Goal: Obtain resource: Download file/media

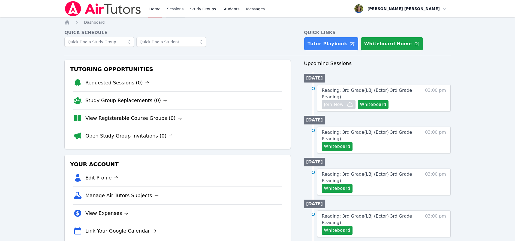
click at [172, 9] on link "Sessions" at bounding box center [175, 8] width 19 height 17
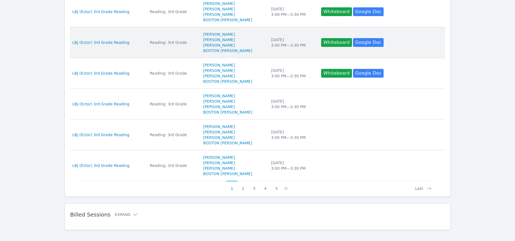
scroll to position [263, 0]
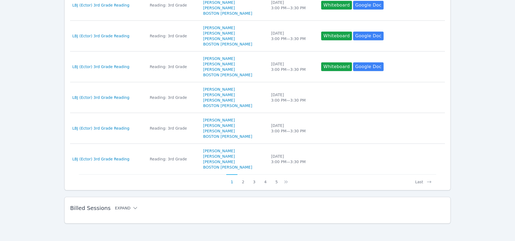
click at [117, 206] on button "Expand" at bounding box center [126, 208] width 23 height 5
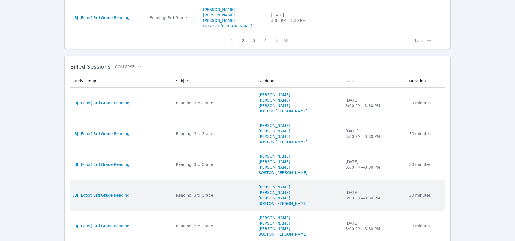
scroll to position [407, 0]
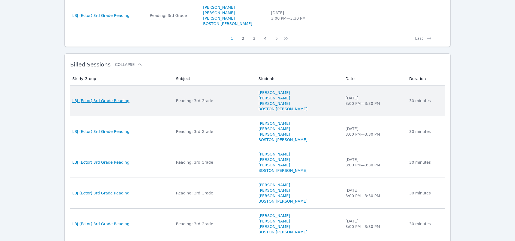
click at [122, 101] on span "LBJ (Ector) 3rd Grade Reading" at bounding box center [100, 100] width 57 height 5
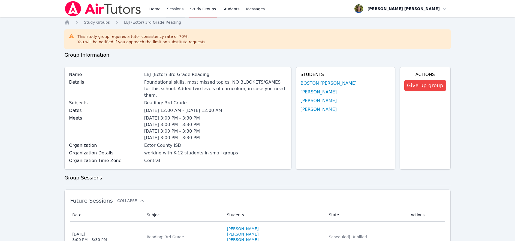
click at [175, 9] on link "Sessions" at bounding box center [175, 8] width 19 height 17
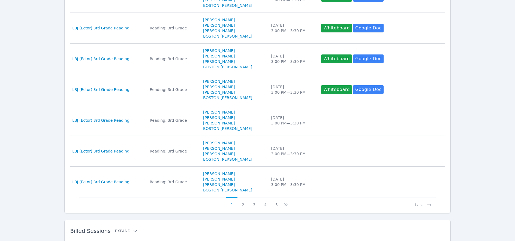
scroll to position [263, 0]
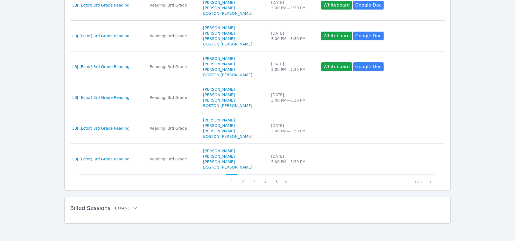
click at [121, 209] on button "Expand" at bounding box center [126, 208] width 23 height 5
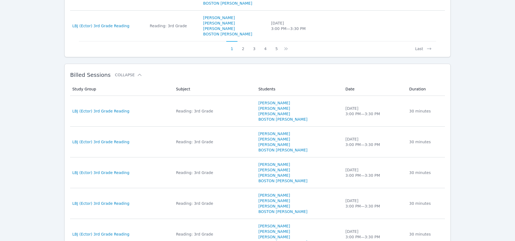
scroll to position [397, 0]
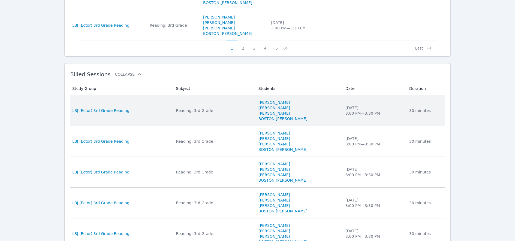
click at [199, 110] on div "Reading: 3rd Grade" at bounding box center [214, 110] width 76 height 5
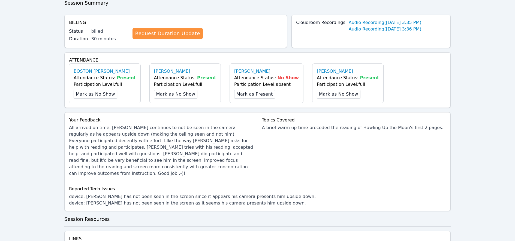
scroll to position [208, 0]
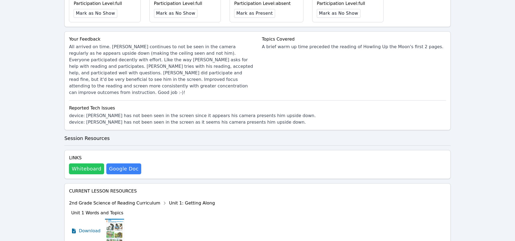
click at [83, 164] on button "Whiteboard" at bounding box center [86, 169] width 35 height 11
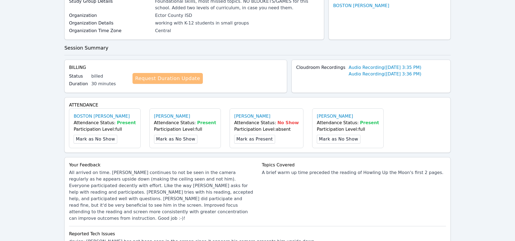
scroll to position [82, 0]
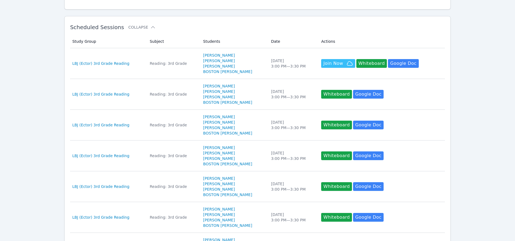
scroll to position [263, 0]
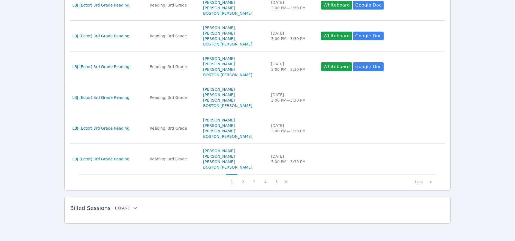
click at [118, 209] on button "Expand" at bounding box center [126, 208] width 23 height 5
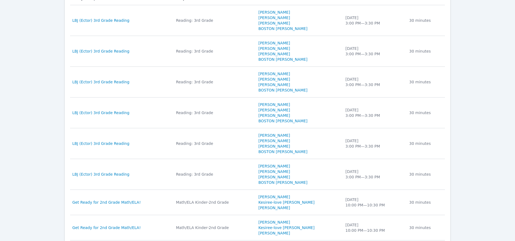
scroll to position [500, 0]
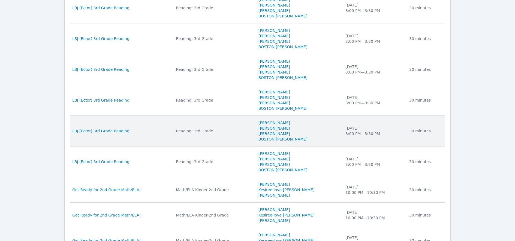
click at [190, 131] on div "Reading: 3rd Grade" at bounding box center [214, 130] width 76 height 5
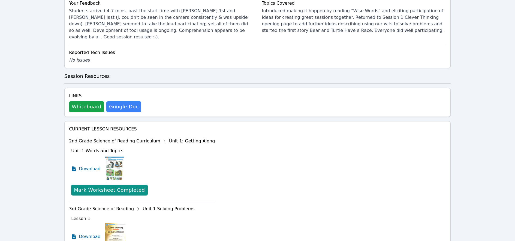
scroll to position [316, 0]
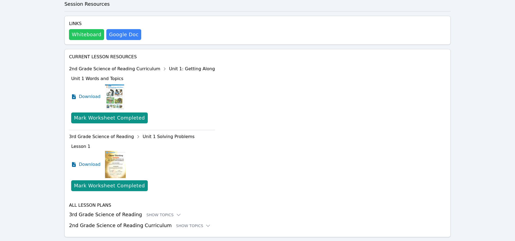
click at [86, 29] on button "Whiteboard" at bounding box center [86, 34] width 35 height 11
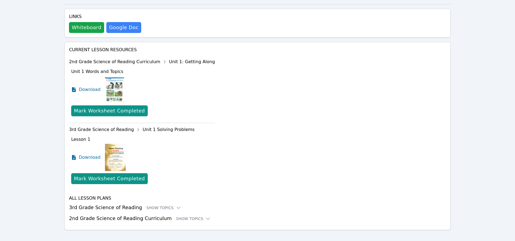
scroll to position [0, 0]
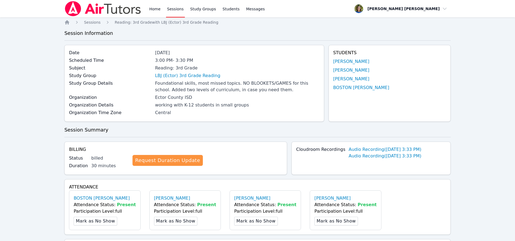
scroll to position [263, 0]
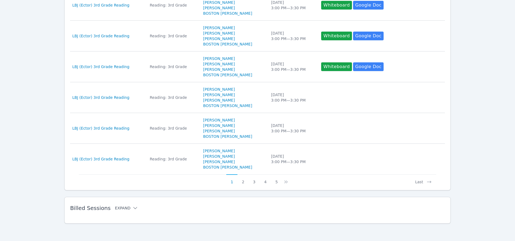
click at [122, 208] on button "Expand" at bounding box center [126, 208] width 23 height 5
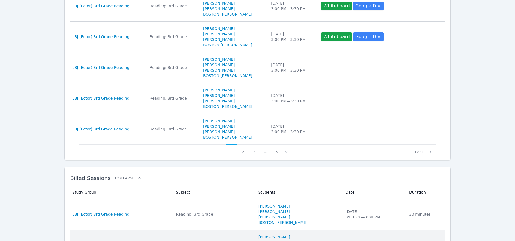
scroll to position [519, 0]
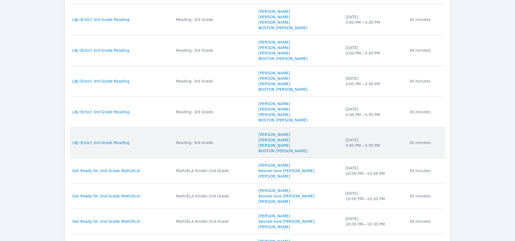
click at [205, 142] on div "Reading: 3rd Grade" at bounding box center [214, 142] width 76 height 5
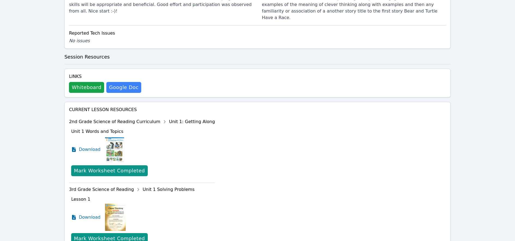
scroll to position [266, 0]
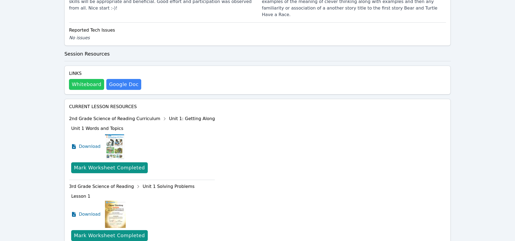
click at [90, 79] on button "Whiteboard" at bounding box center [86, 84] width 35 height 11
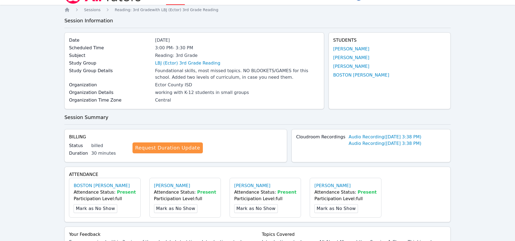
scroll to position [0, 0]
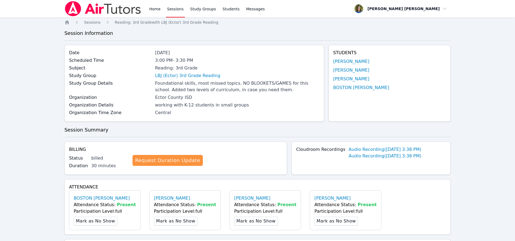
click at [178, 10] on link "Sessions" at bounding box center [175, 8] width 19 height 17
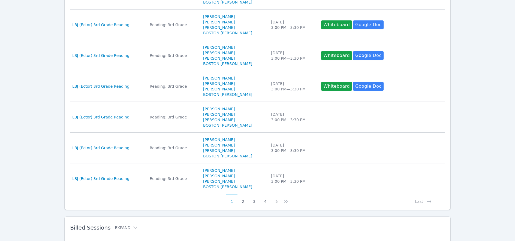
scroll to position [263, 0]
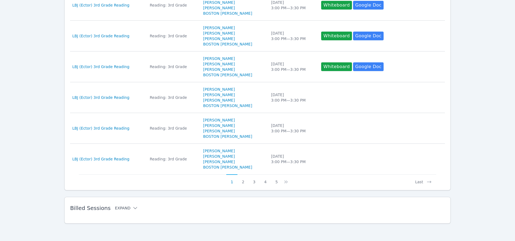
click at [120, 207] on button "Expand" at bounding box center [126, 208] width 23 height 5
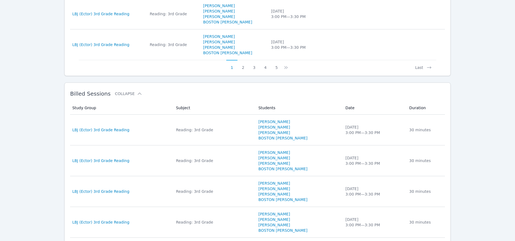
scroll to position [381, 0]
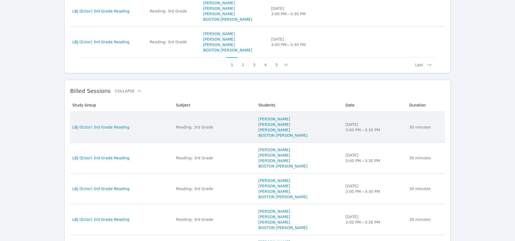
click at [191, 127] on div "Reading: 3rd Grade" at bounding box center [214, 127] width 76 height 5
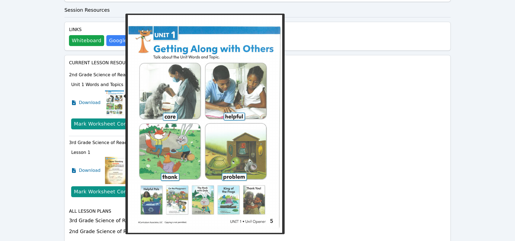
scroll to position [265, 0]
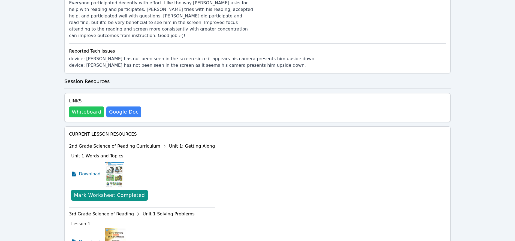
click at [85, 107] on button "Whiteboard" at bounding box center [86, 112] width 35 height 11
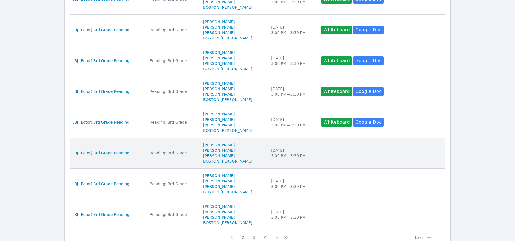
scroll to position [263, 0]
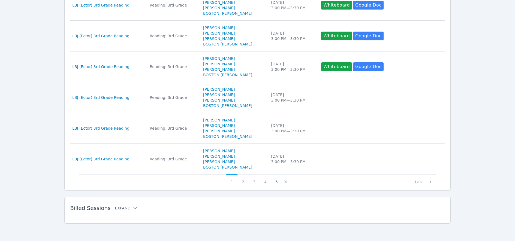
click at [121, 209] on button "Expand" at bounding box center [126, 208] width 23 height 5
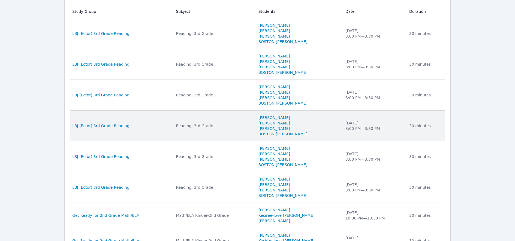
scroll to position [452, 0]
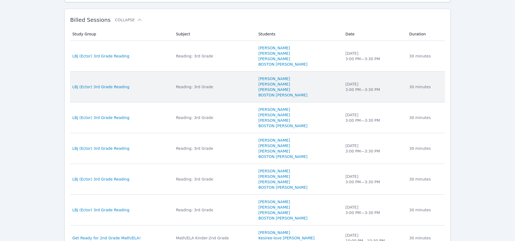
click at [192, 87] on div "Reading: 3rd Grade" at bounding box center [214, 86] width 76 height 5
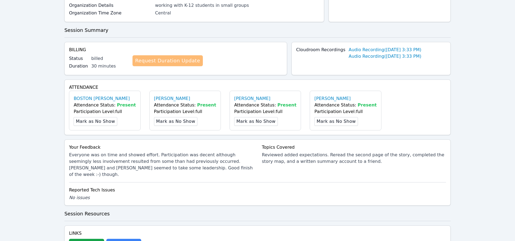
scroll to position [203, 0]
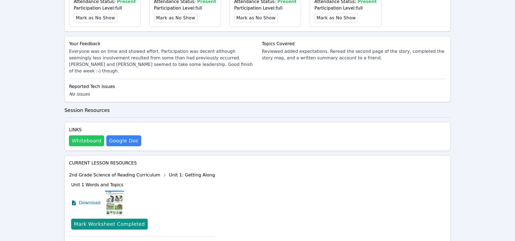
click at [88, 136] on button "Whiteboard" at bounding box center [86, 141] width 35 height 11
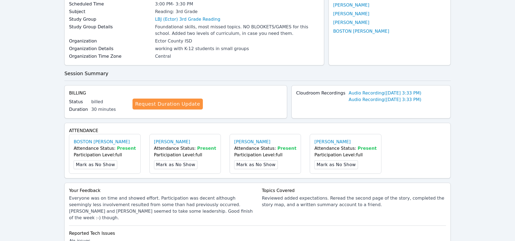
scroll to position [0, 0]
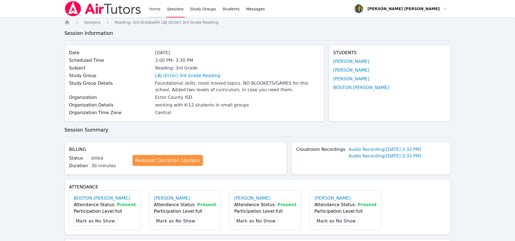
click at [154, 9] on link "Home" at bounding box center [154, 8] width 13 height 17
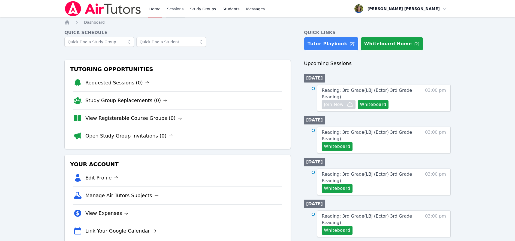
click at [175, 9] on link "Sessions" at bounding box center [175, 8] width 19 height 17
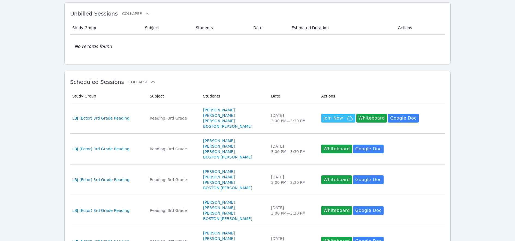
scroll to position [52, 0]
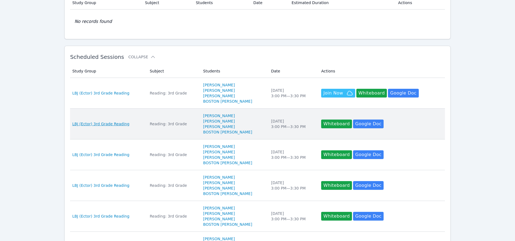
click at [121, 124] on span "LBJ (Ector) 3rd Grade Reading" at bounding box center [100, 123] width 57 height 5
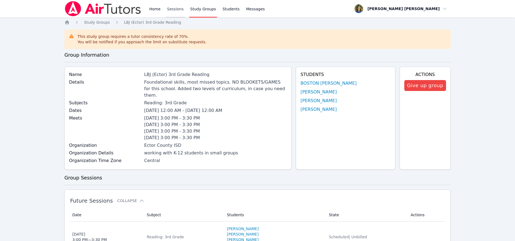
click at [173, 9] on link "Sessions" at bounding box center [175, 8] width 19 height 17
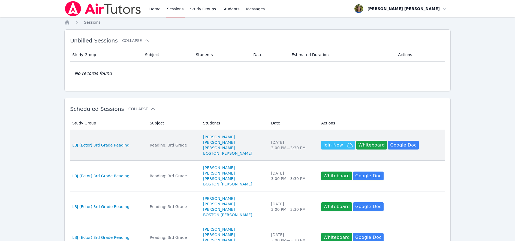
click at [170, 145] on div "Reading: 3rd Grade" at bounding box center [173, 145] width 47 height 5
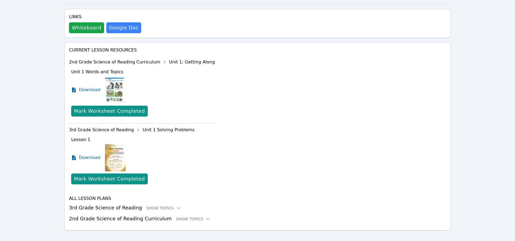
scroll to position [188, 0]
click at [149, 205] on div "Show Topics" at bounding box center [163, 207] width 35 height 5
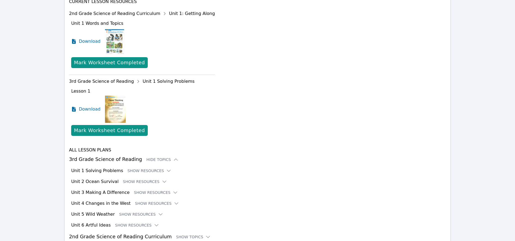
scroll to position [255, 0]
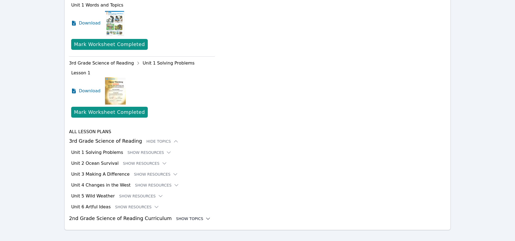
click at [176, 216] on div "Show Topics" at bounding box center [193, 218] width 35 height 5
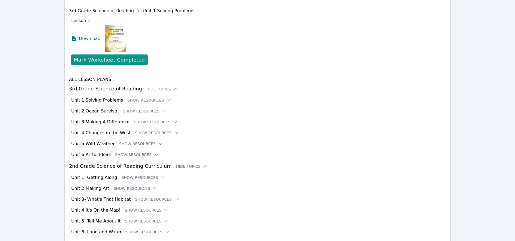
scroll to position [322, 0]
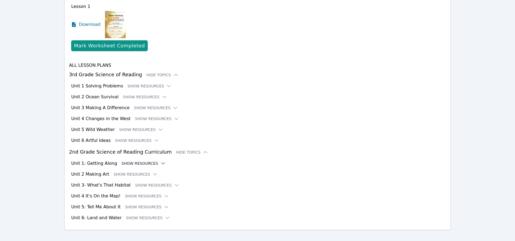
click at [127, 161] on button "Show Resources" at bounding box center [144, 163] width 44 height 5
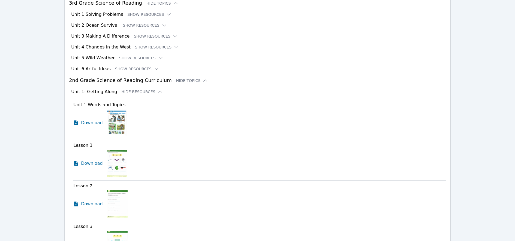
scroll to position [432, 0]
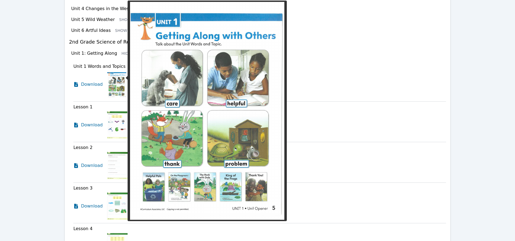
click at [114, 76] on img at bounding box center [116, 84] width 19 height 27
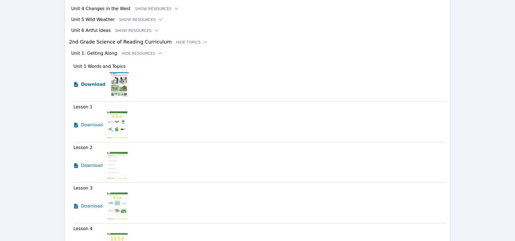
click at [98, 81] on span "Download" at bounding box center [93, 84] width 24 height 7
click at [86, 122] on span "Download" at bounding box center [93, 125] width 24 height 7
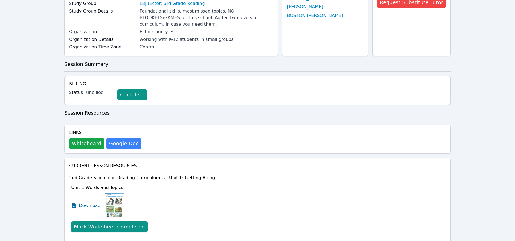
scroll to position [0, 0]
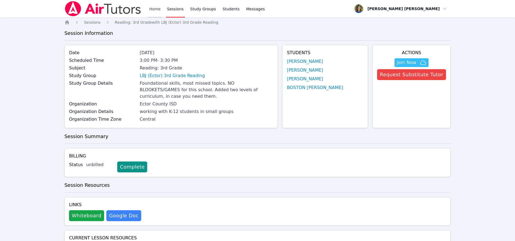
click at [153, 9] on link "Home" at bounding box center [154, 8] width 13 height 17
